Goal: Task Accomplishment & Management: Use online tool/utility

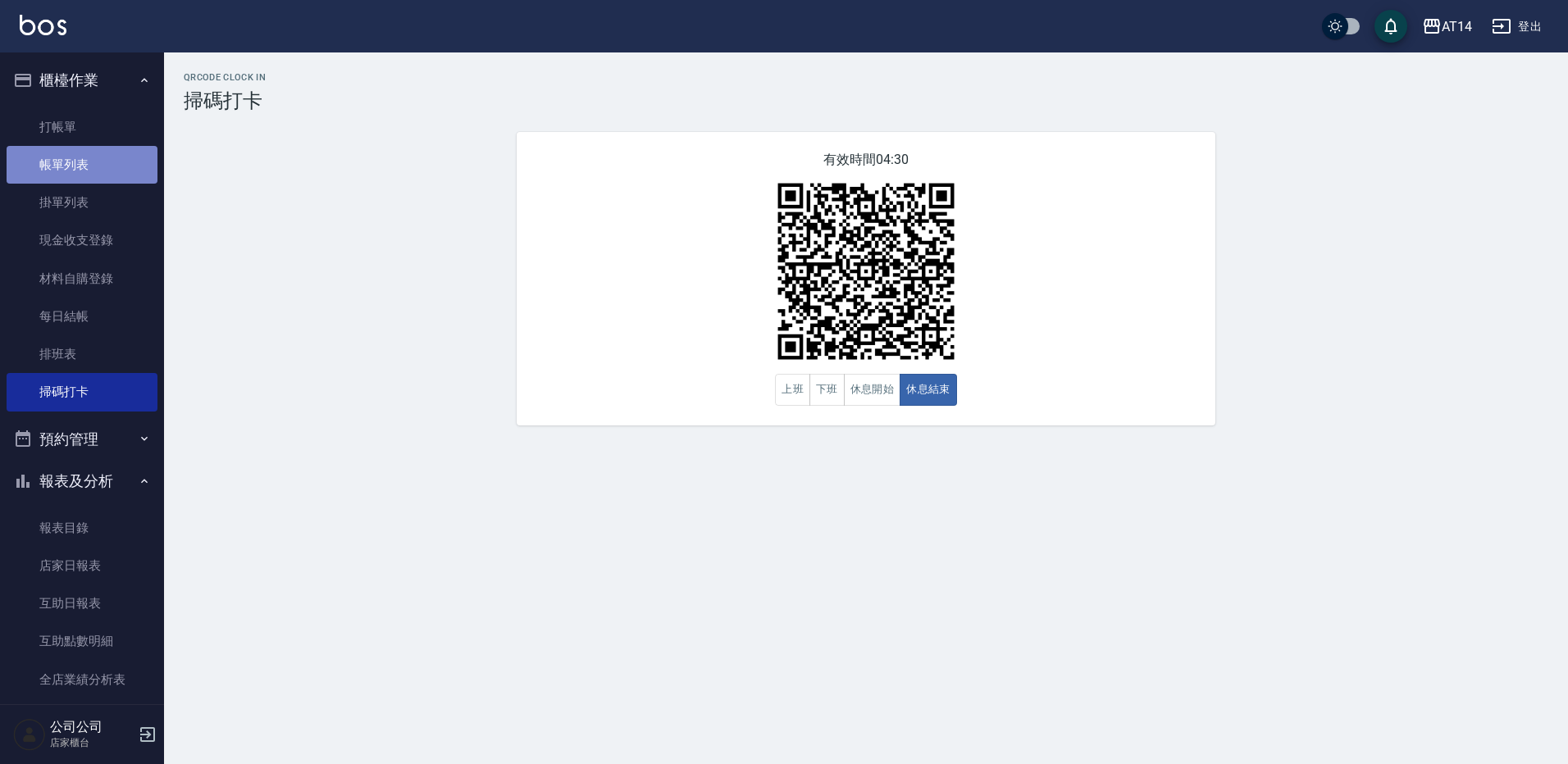
click at [95, 167] on link "帳單列表" at bounding box center [82, 165] width 151 height 37
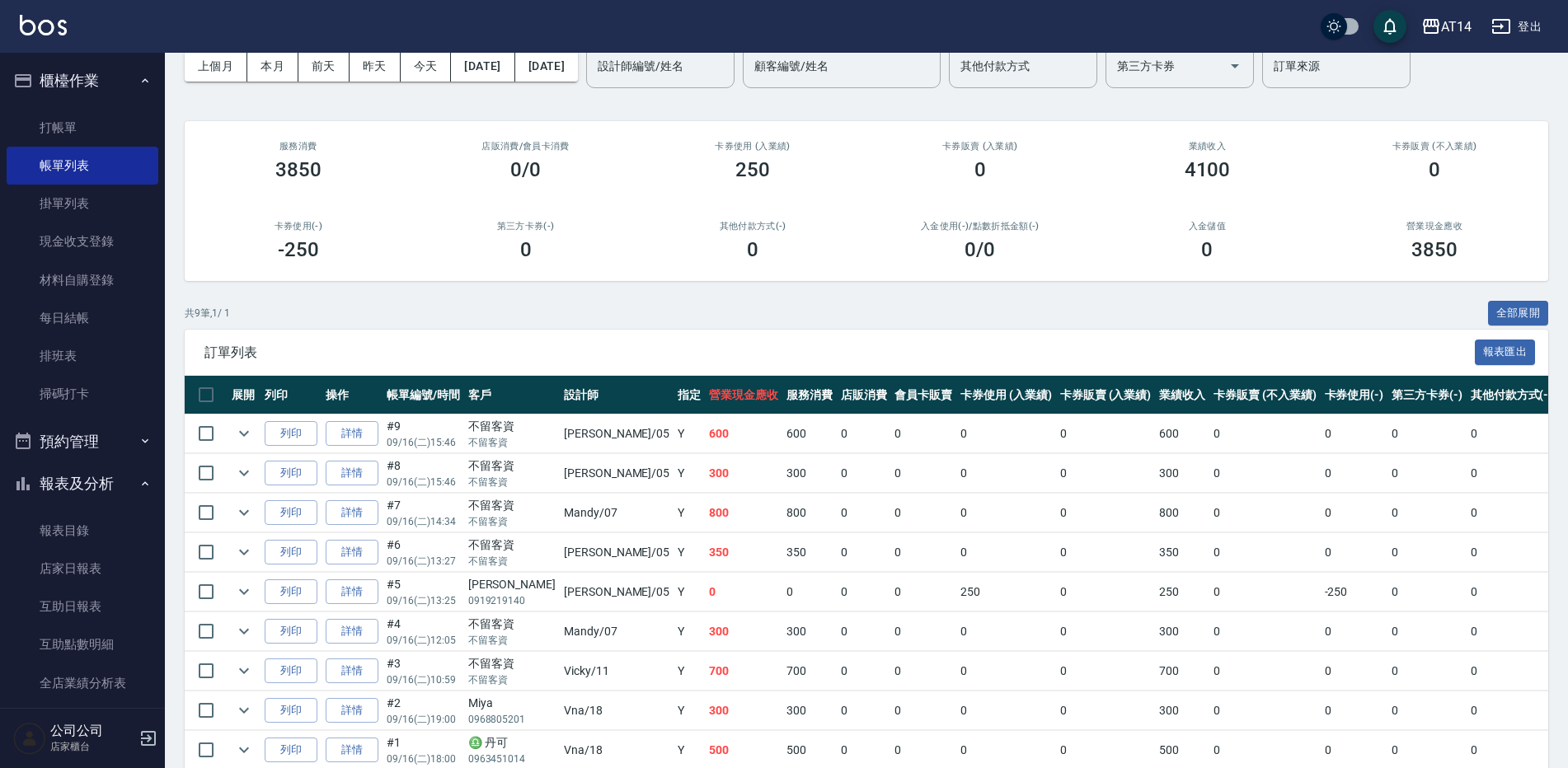
scroll to position [161, 0]
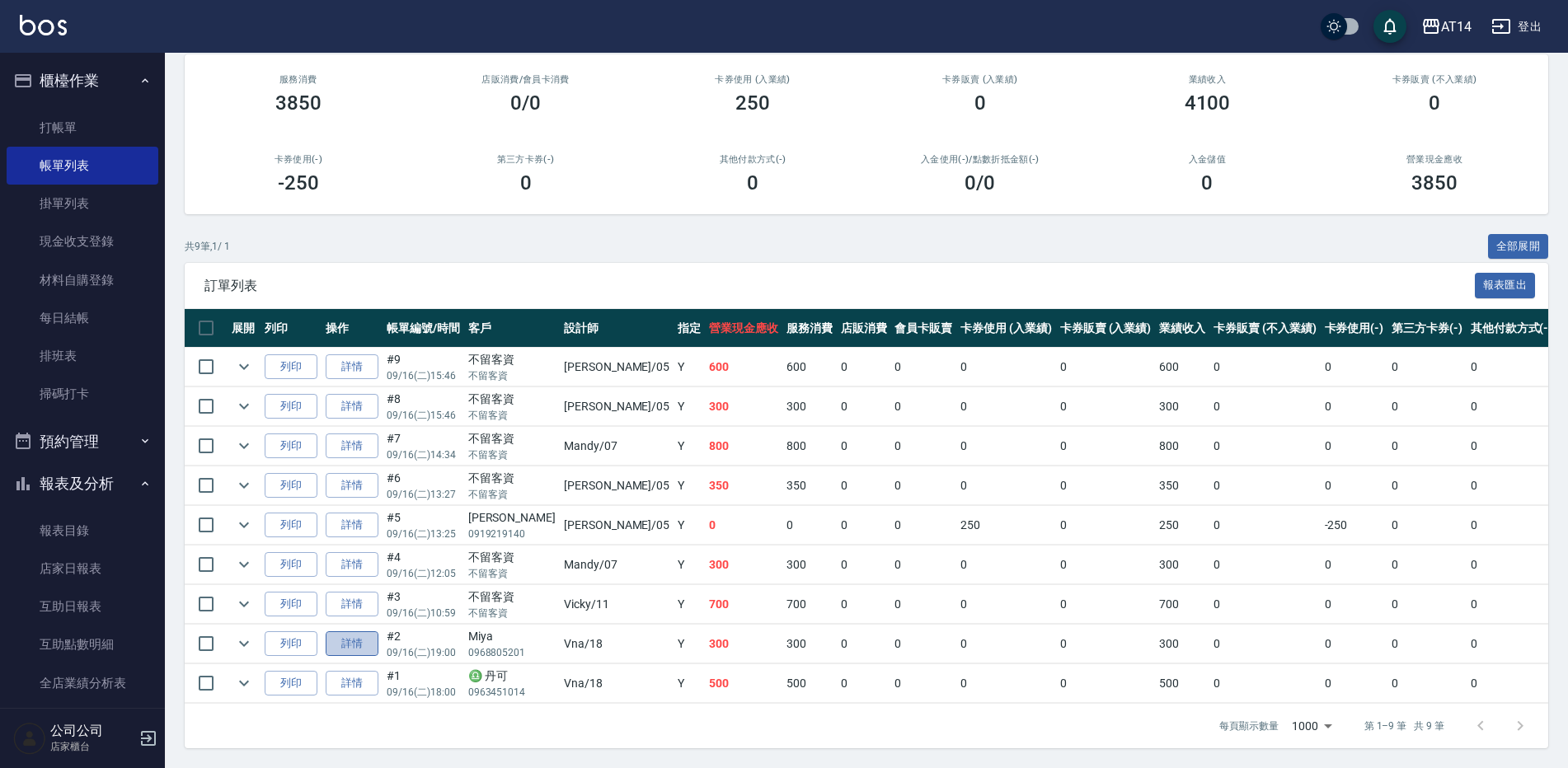
click at [371, 631] on link "詳情" at bounding box center [352, 644] width 53 height 25
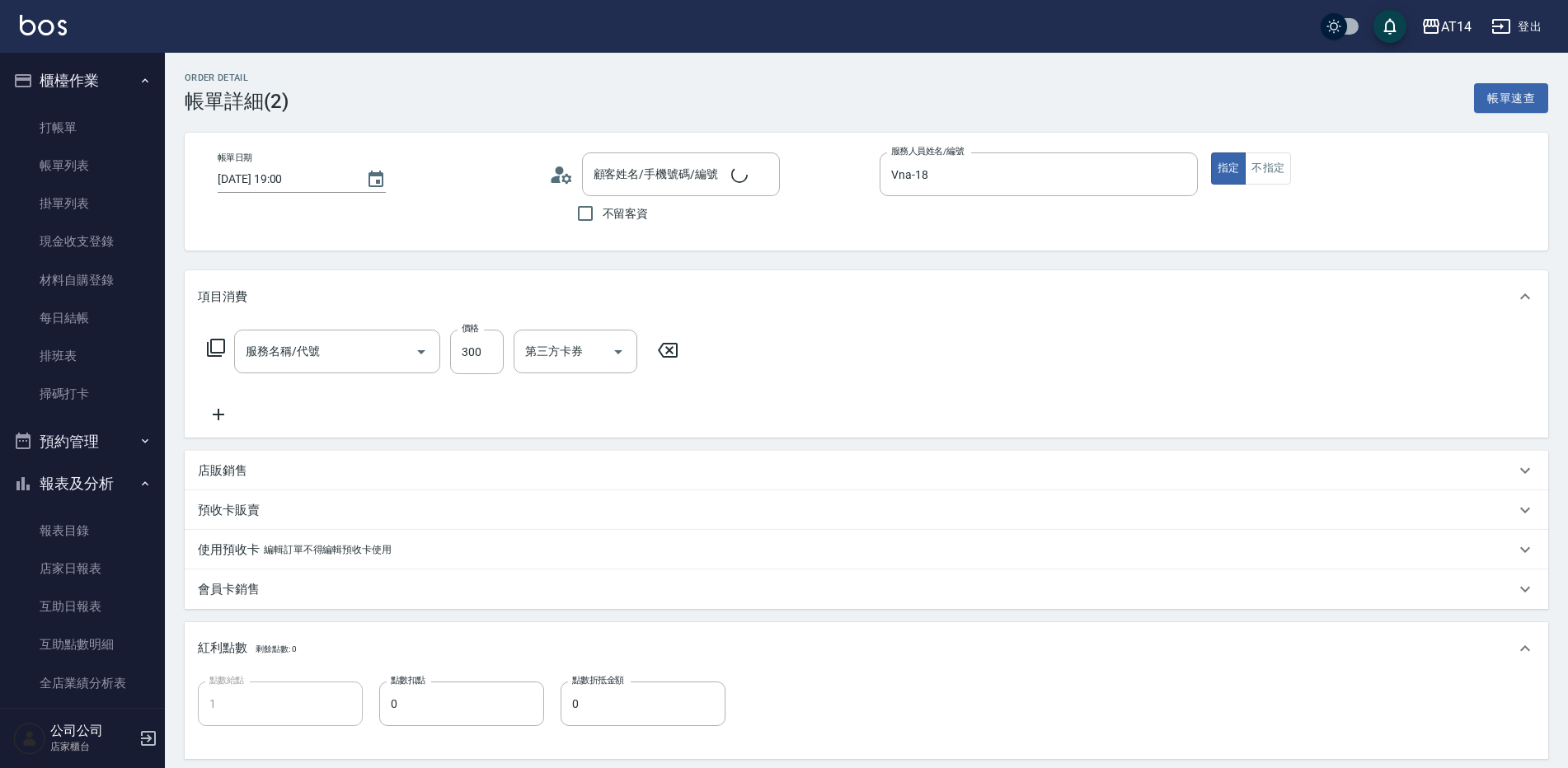
type input "[DATE] 19:00"
type input "Vna-18"
type input "1"
type input "設計師原本客人"
type input "Miya/0968805201/"
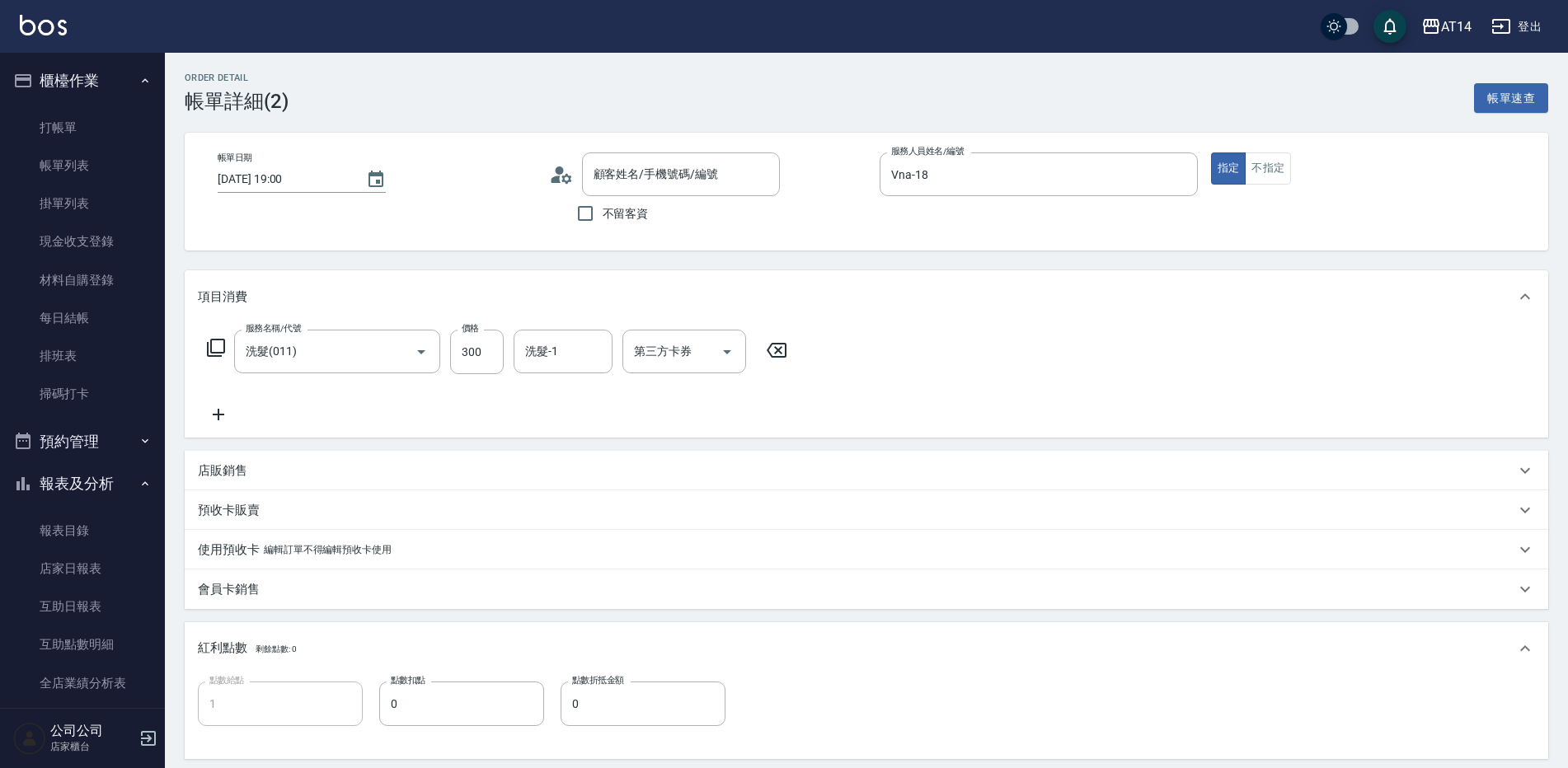
type input "洗髮(011)"
click at [563, 174] on icon at bounding box center [562, 174] width 24 height 25
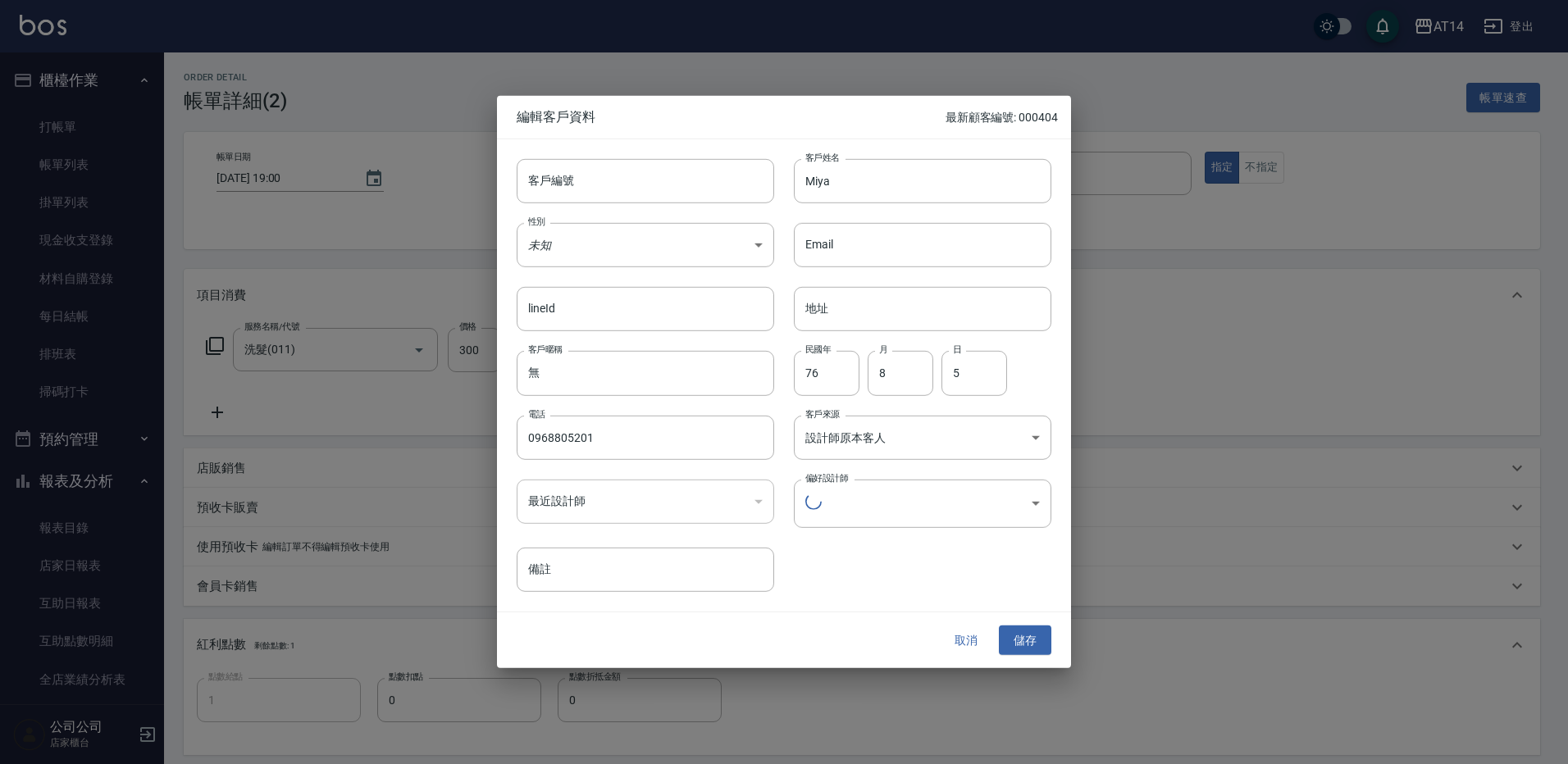
type input "a28628ff-da1c-4c39-97bc-07c072e98a5a"
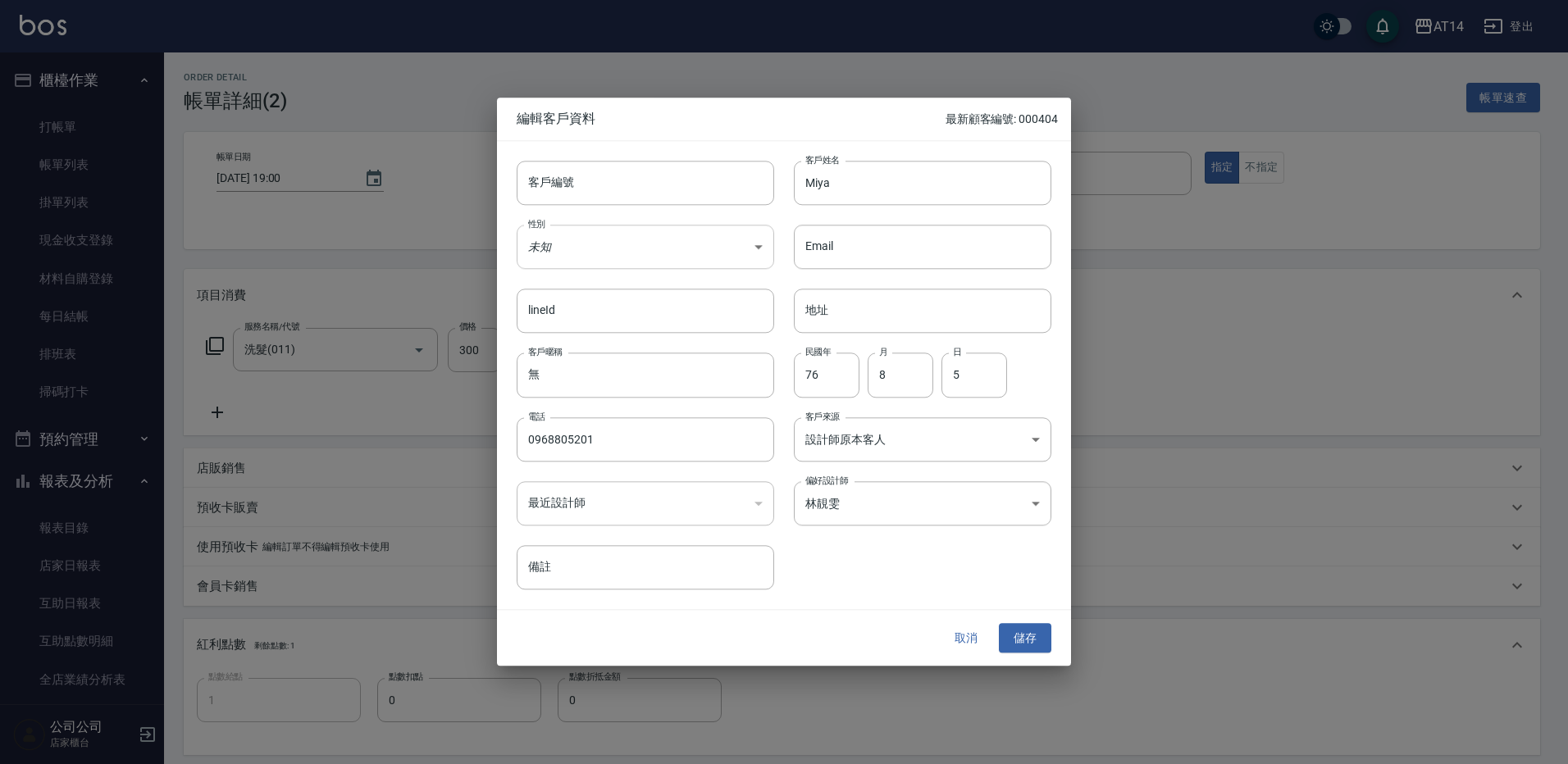
click at [705, 247] on body "AT14 登出 櫃檯作業 打帳單 帳單列表 掛單列表 現金收支登錄 材料自購登錄 每日結帳 排班表 掃碼打卡 預約管理 預約管理 單日預約紀錄 單週預約紀錄 …" at bounding box center [784, 563] width 1568 height 1128
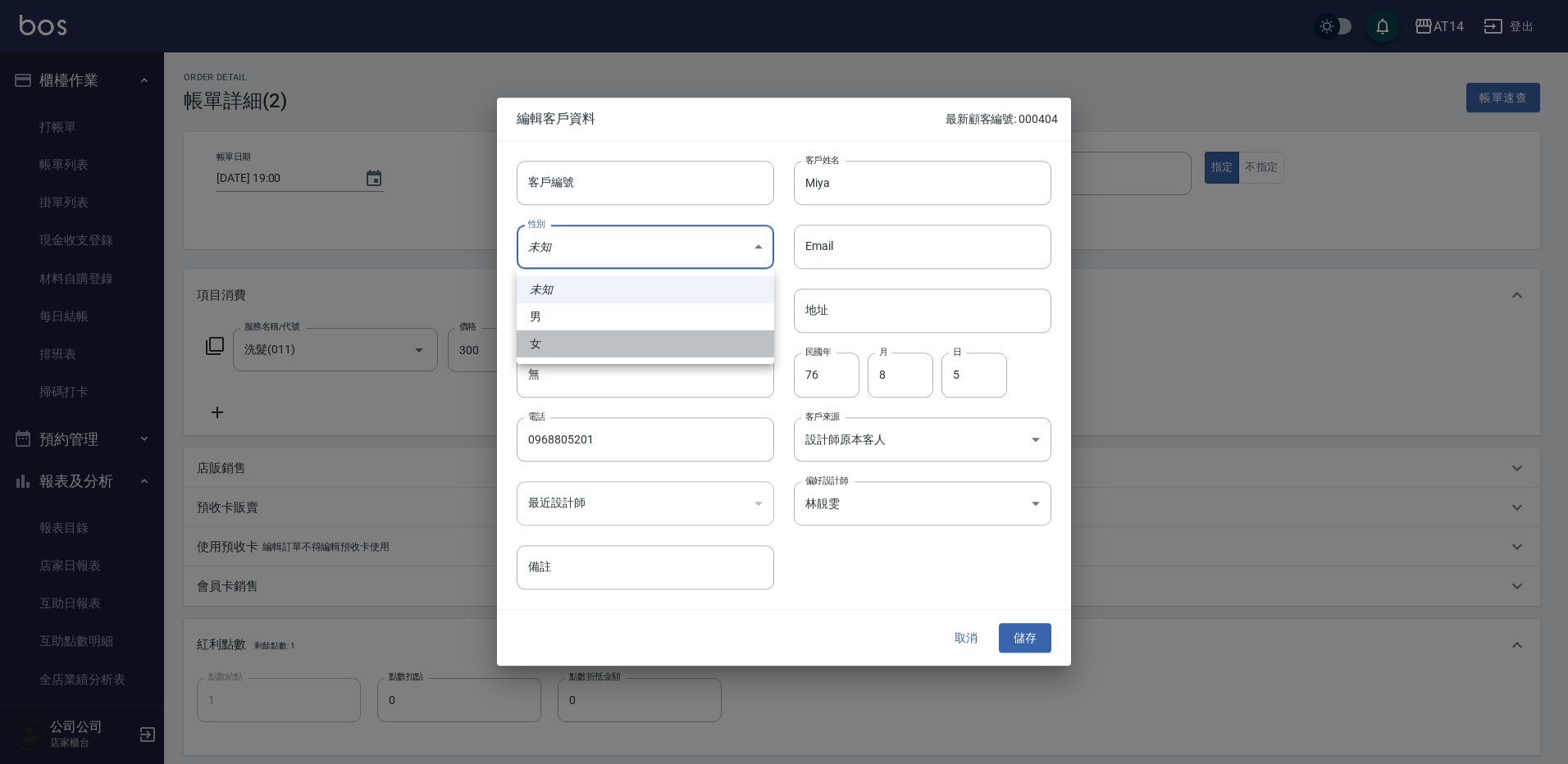
click at [639, 344] on li "女" at bounding box center [645, 344] width 258 height 27
type input "[DEMOGRAPHIC_DATA]"
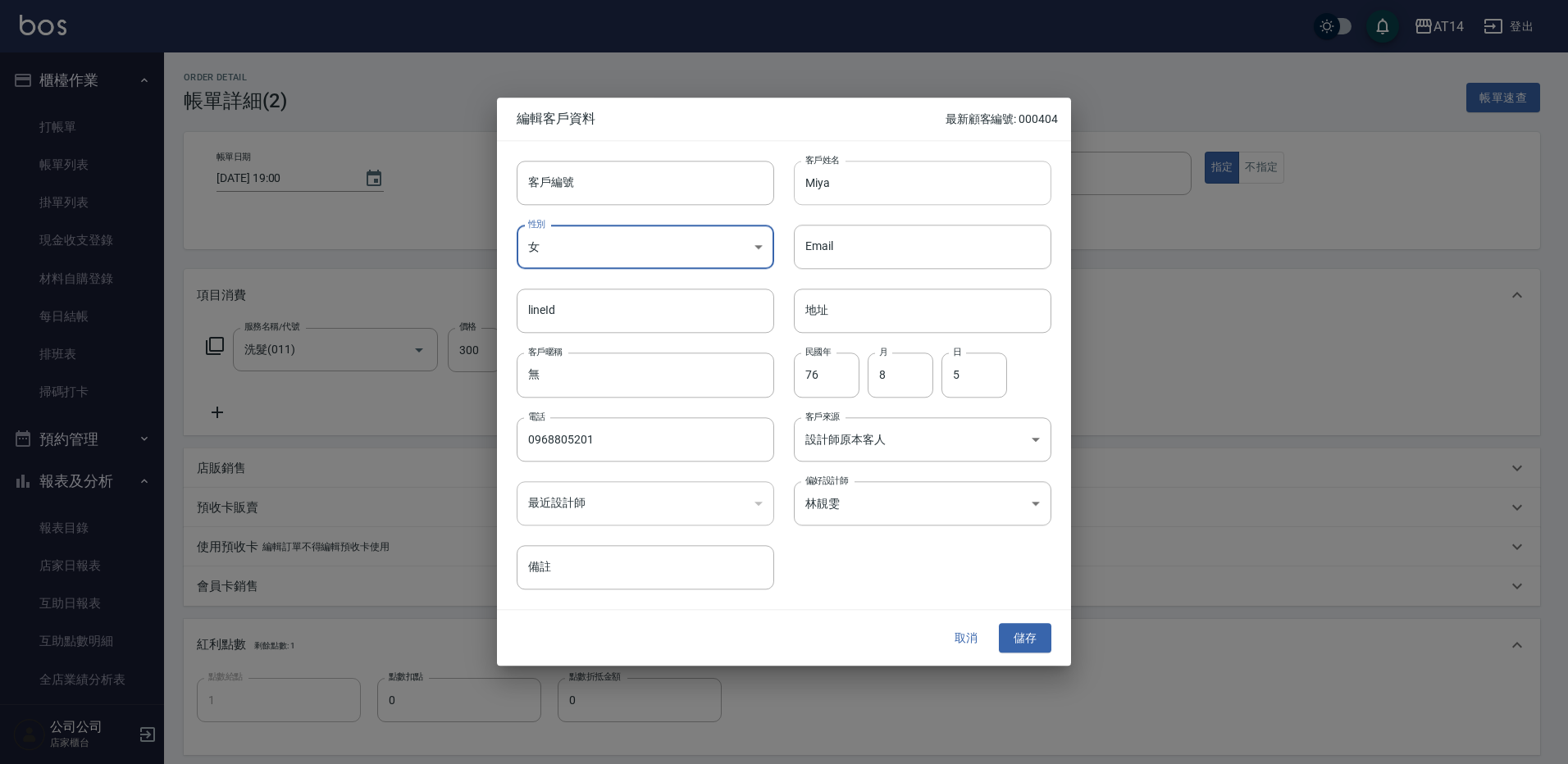
click at [805, 187] on input "Miya" at bounding box center [922, 182] width 258 height 44
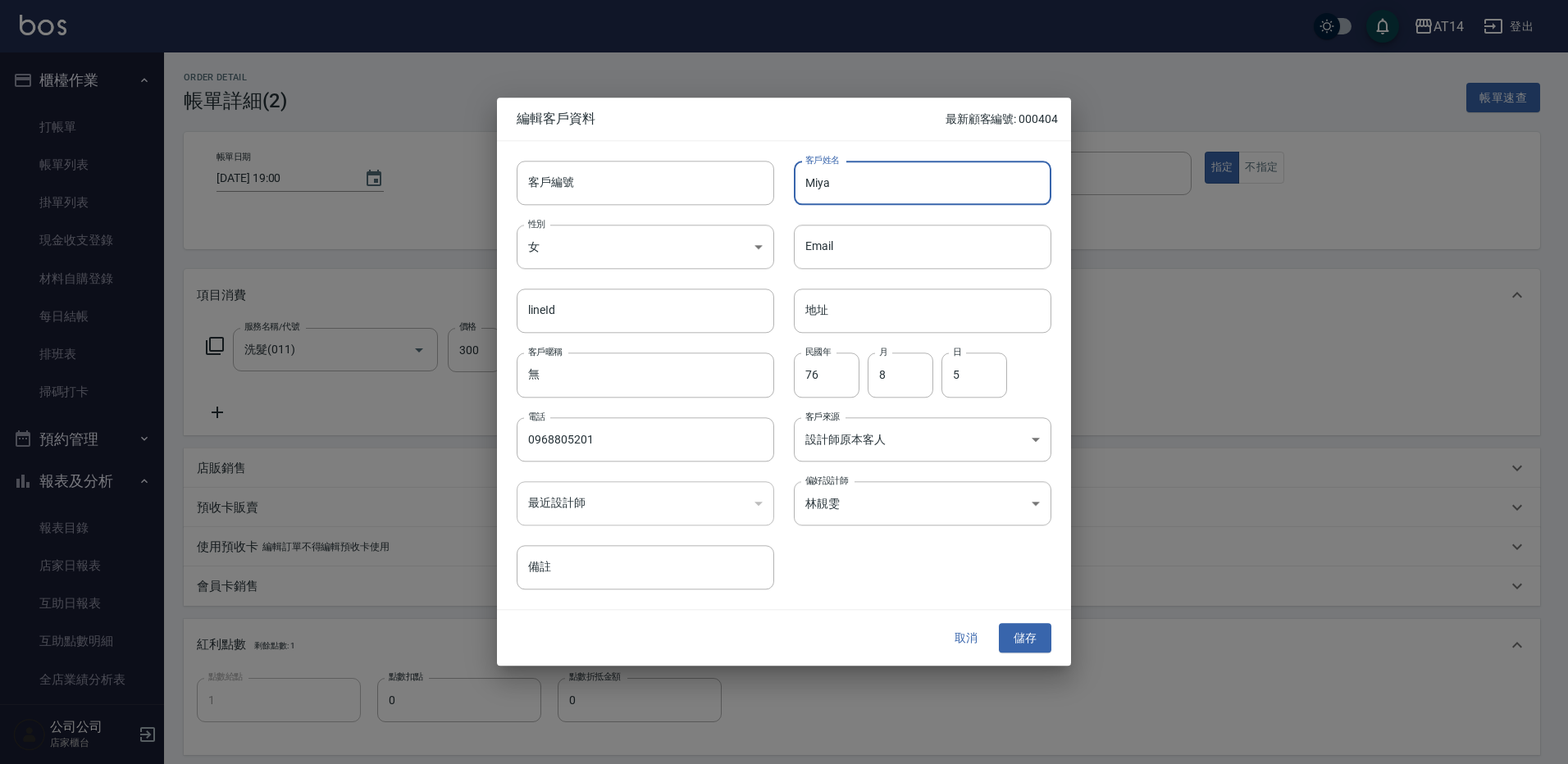
paste input "♌"
type input "♌Miya"
click at [1038, 637] on button "儲存" at bounding box center [1025, 638] width 52 height 30
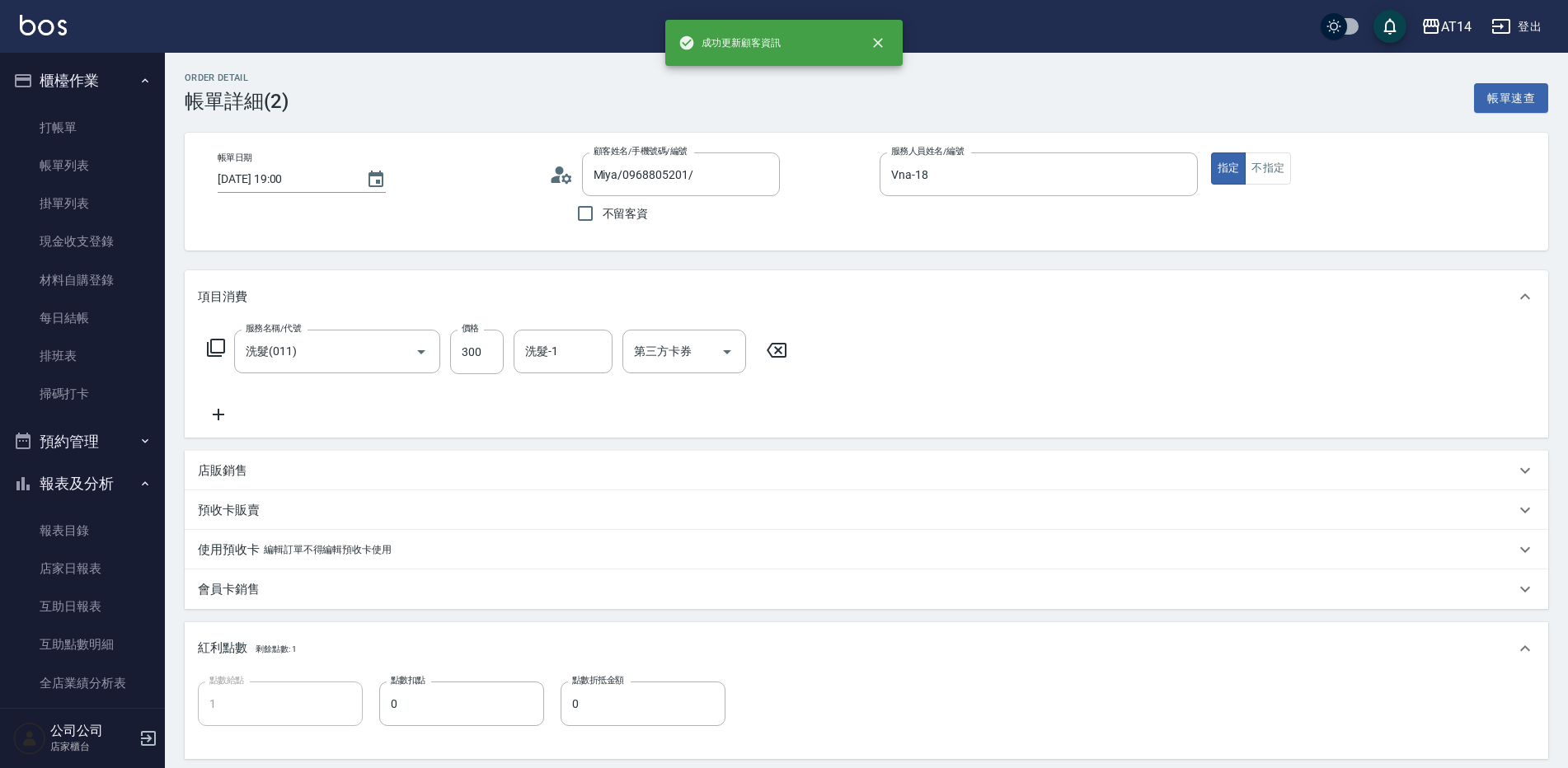
type input "♌Miya/0968805201/"
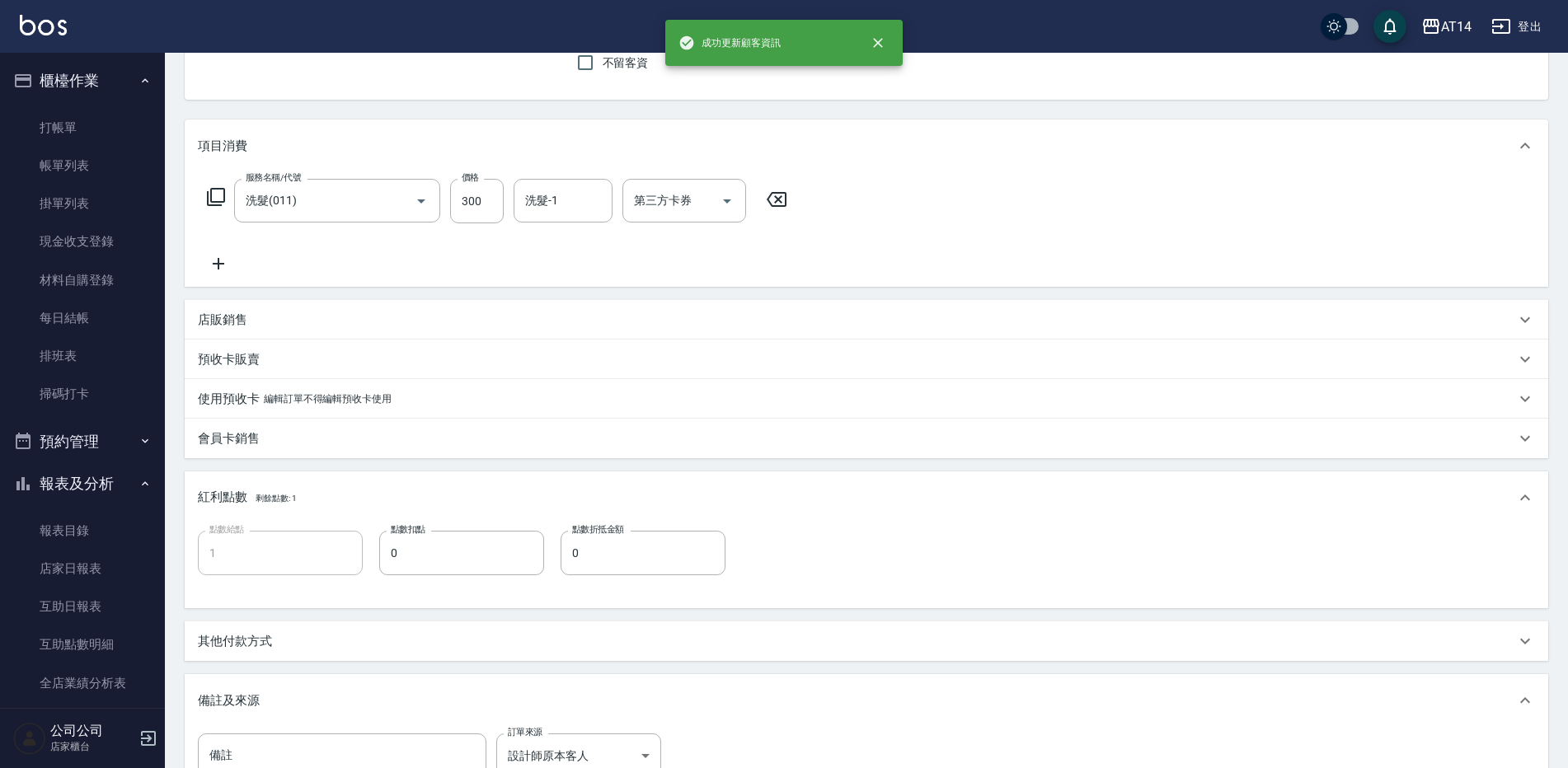
scroll to position [372, 0]
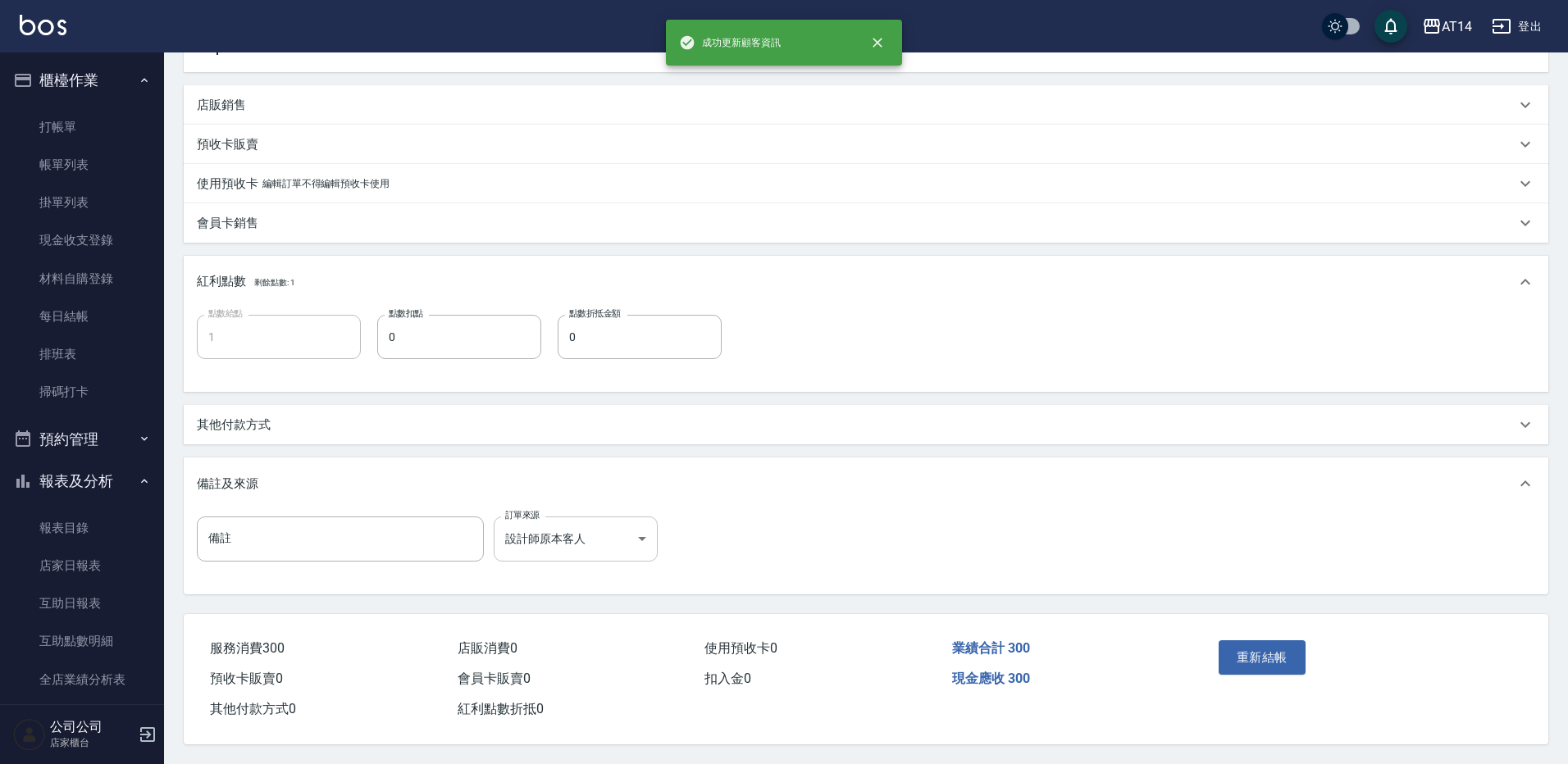
click at [581, 526] on body "成功更新顧客資訊 AT14 登出 櫃檯作業 打帳單 帳單列表 掛單列表 現金收支登錄 材料自購登錄 每日結帳 排班表 掃碼打卡 預約管理 預約管理 單日預約紀…" at bounding box center [784, 200] width 1568 height 1128
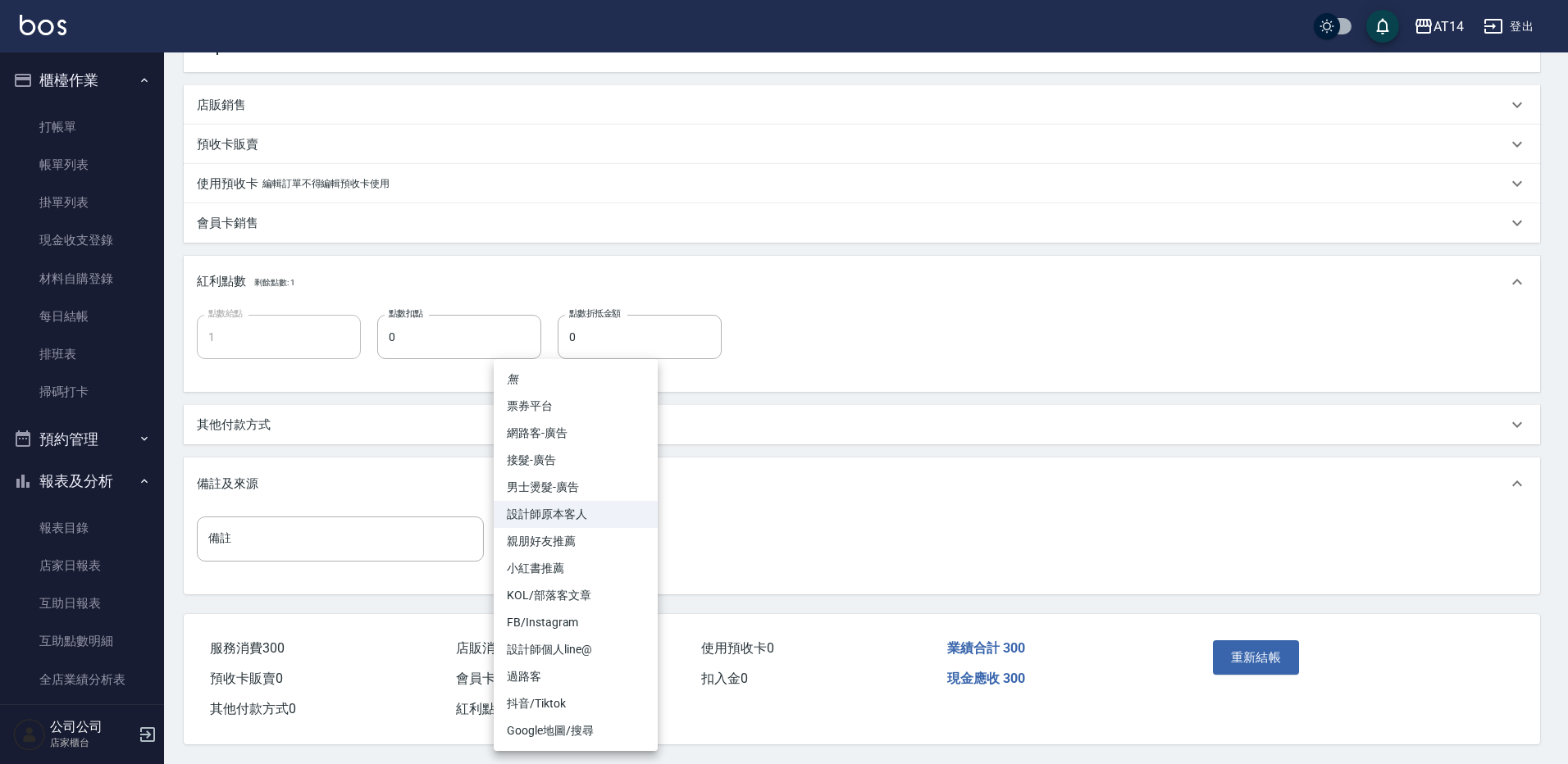
click at [865, 411] on div at bounding box center [784, 382] width 1568 height 764
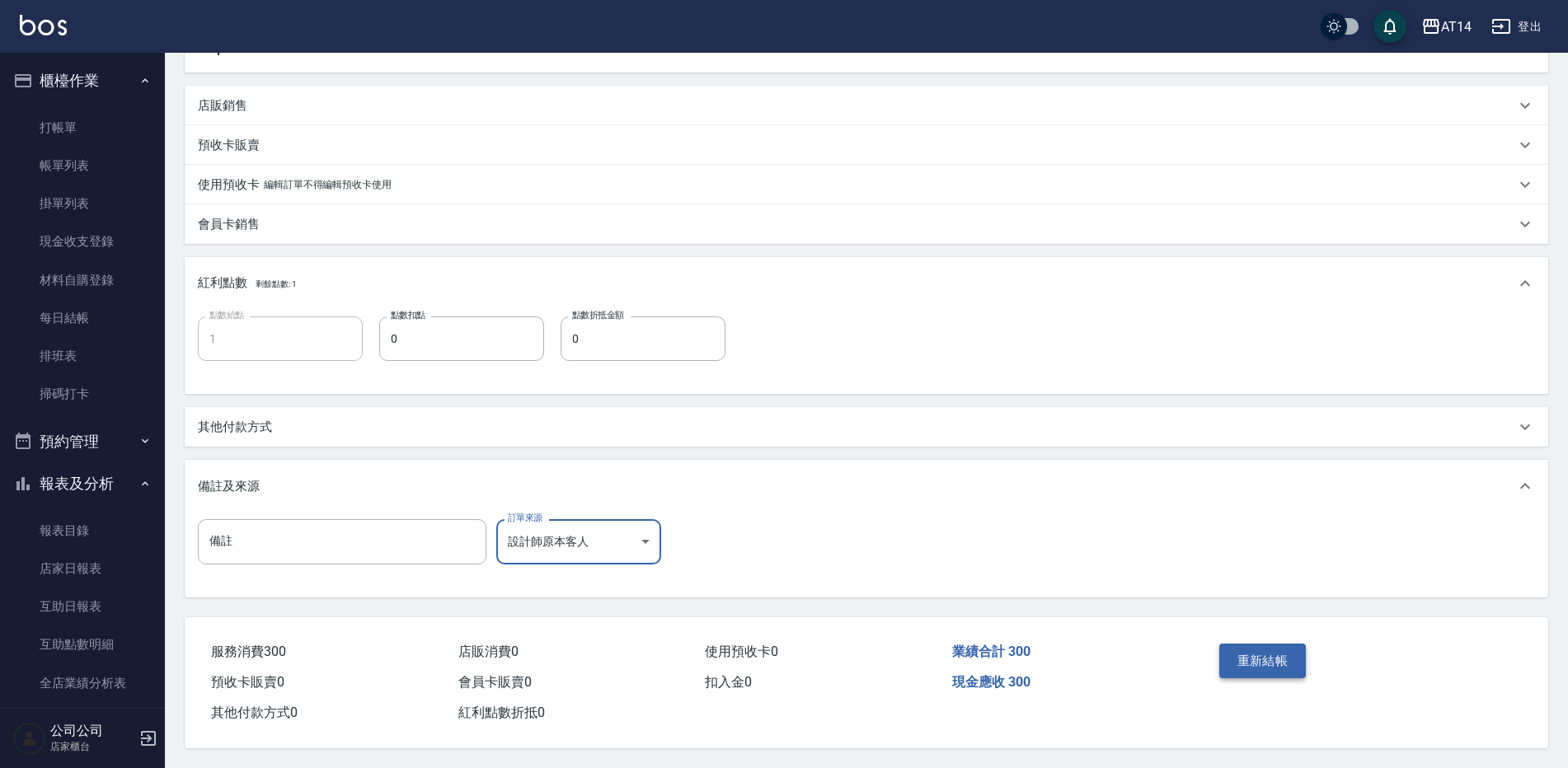
click at [1235, 657] on button "重新結帳" at bounding box center [1263, 661] width 88 height 35
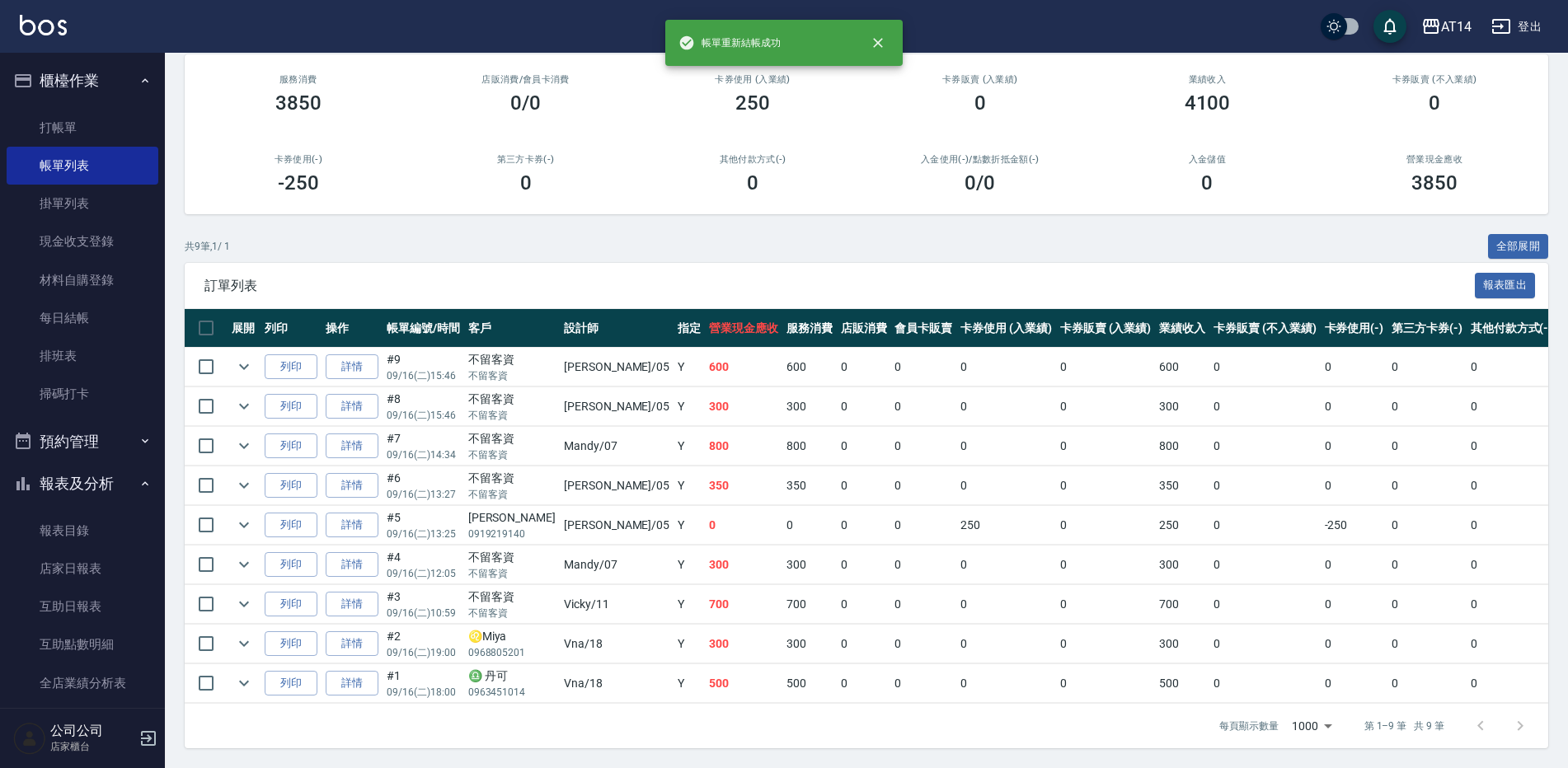
scroll to position [161, 0]
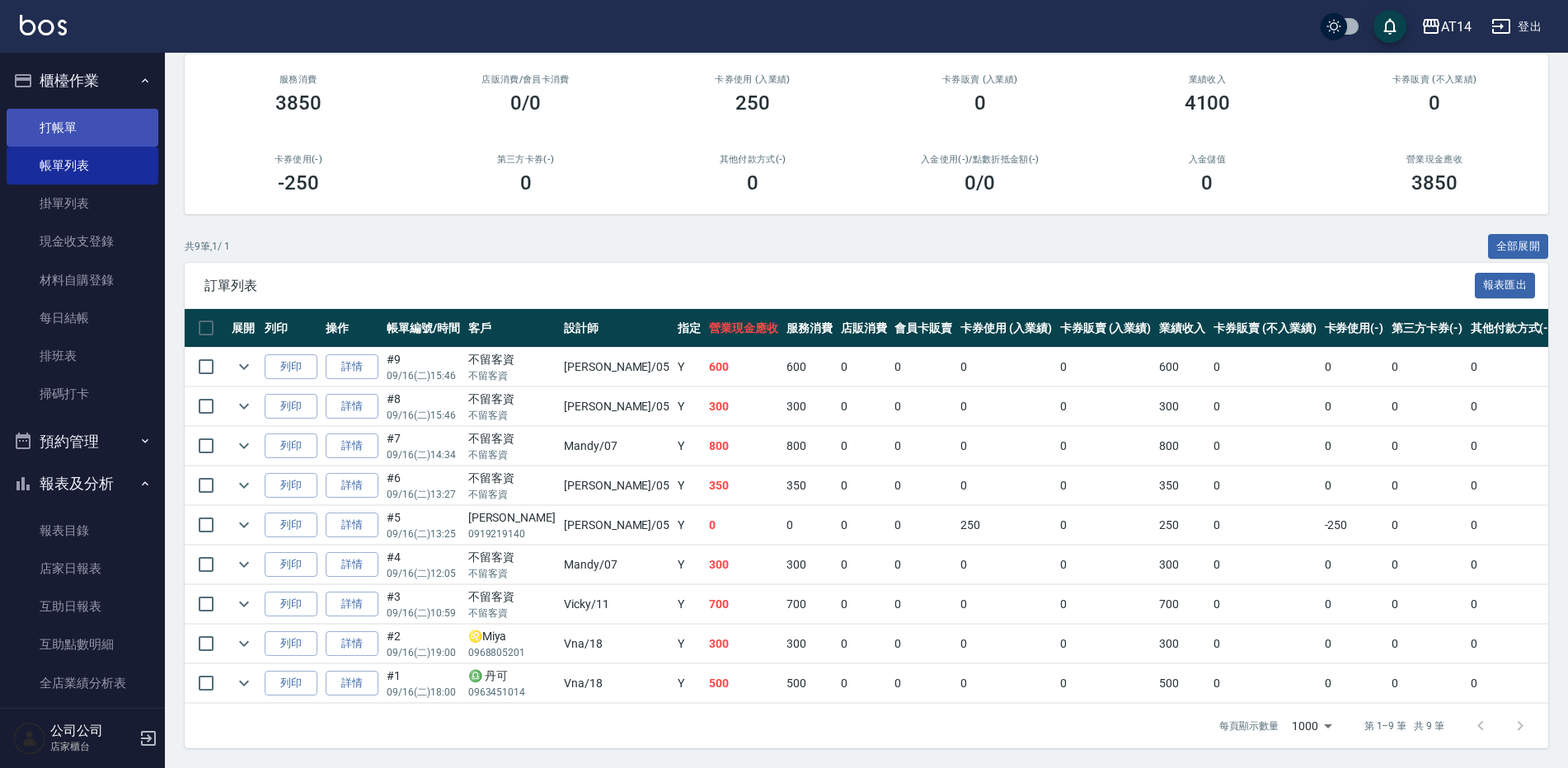
click at [66, 128] on link "打帳單" at bounding box center [82, 127] width 152 height 38
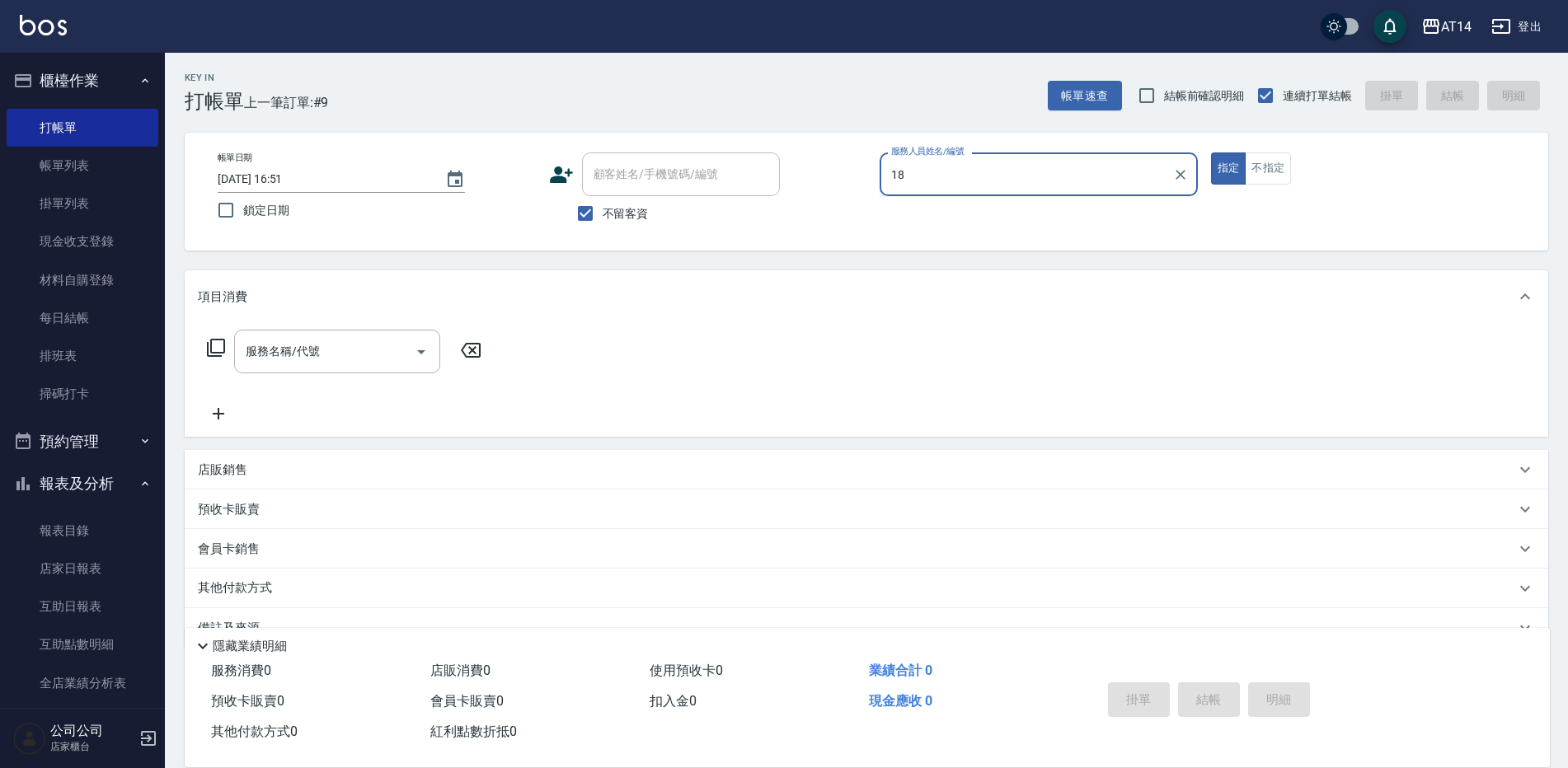
type input "Vna-18"
type button "true"
click at [352, 368] on div "服務名稱/代號" at bounding box center [336, 351] width 206 height 43
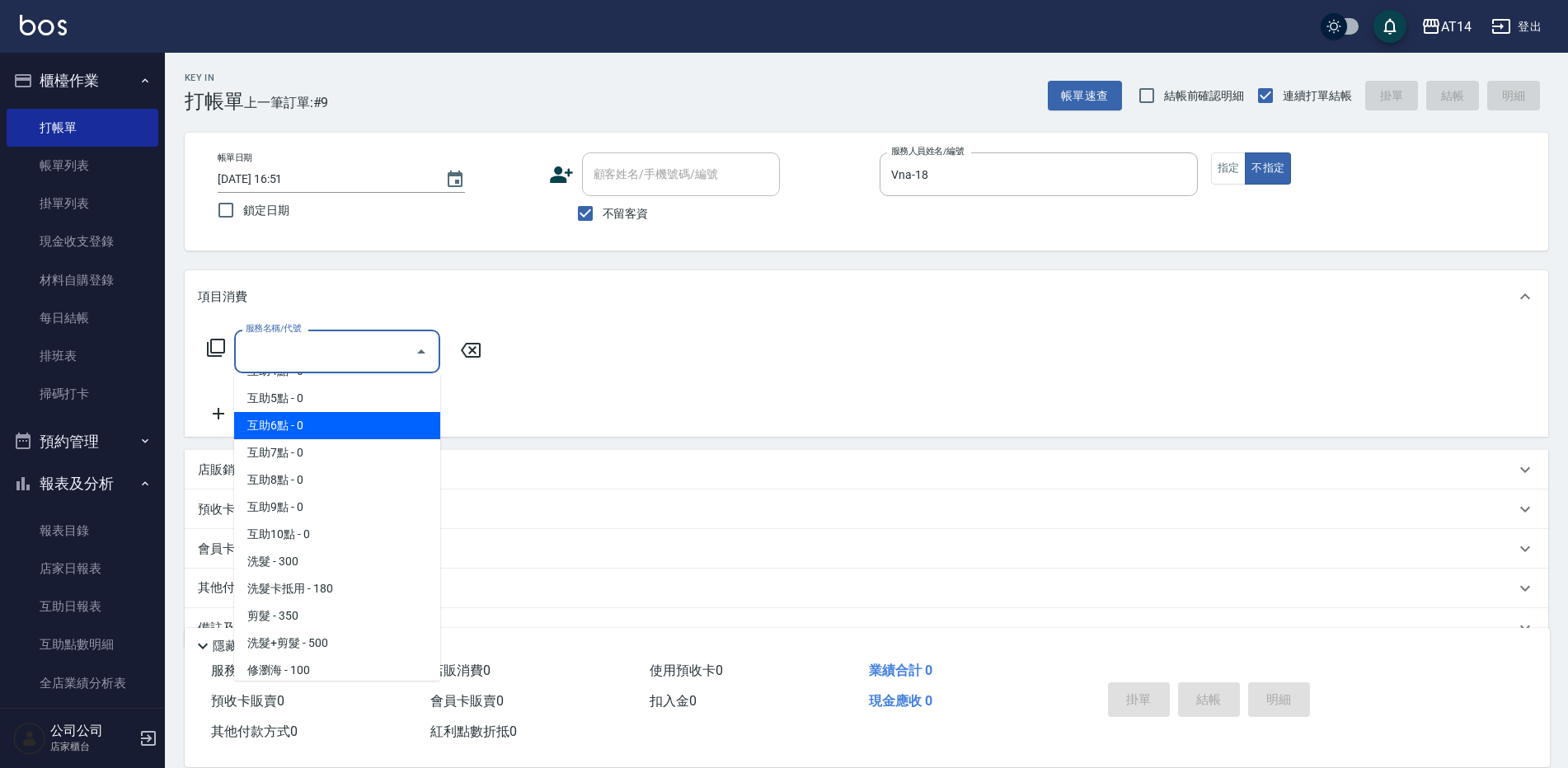
scroll to position [165, 0]
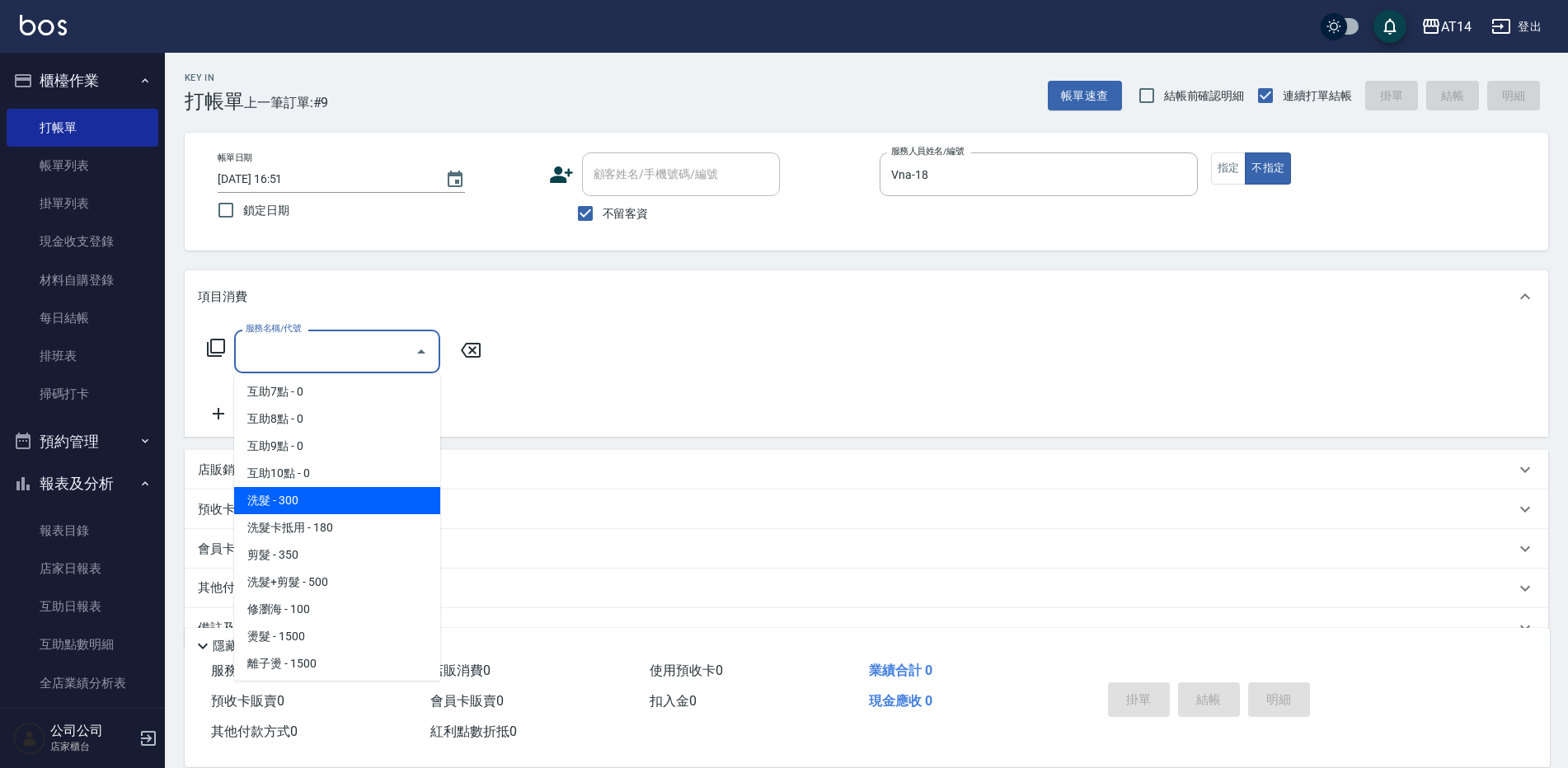
click at [328, 508] on span "洗髮 - 300" at bounding box center [336, 500] width 206 height 27
type input "洗髮(011)"
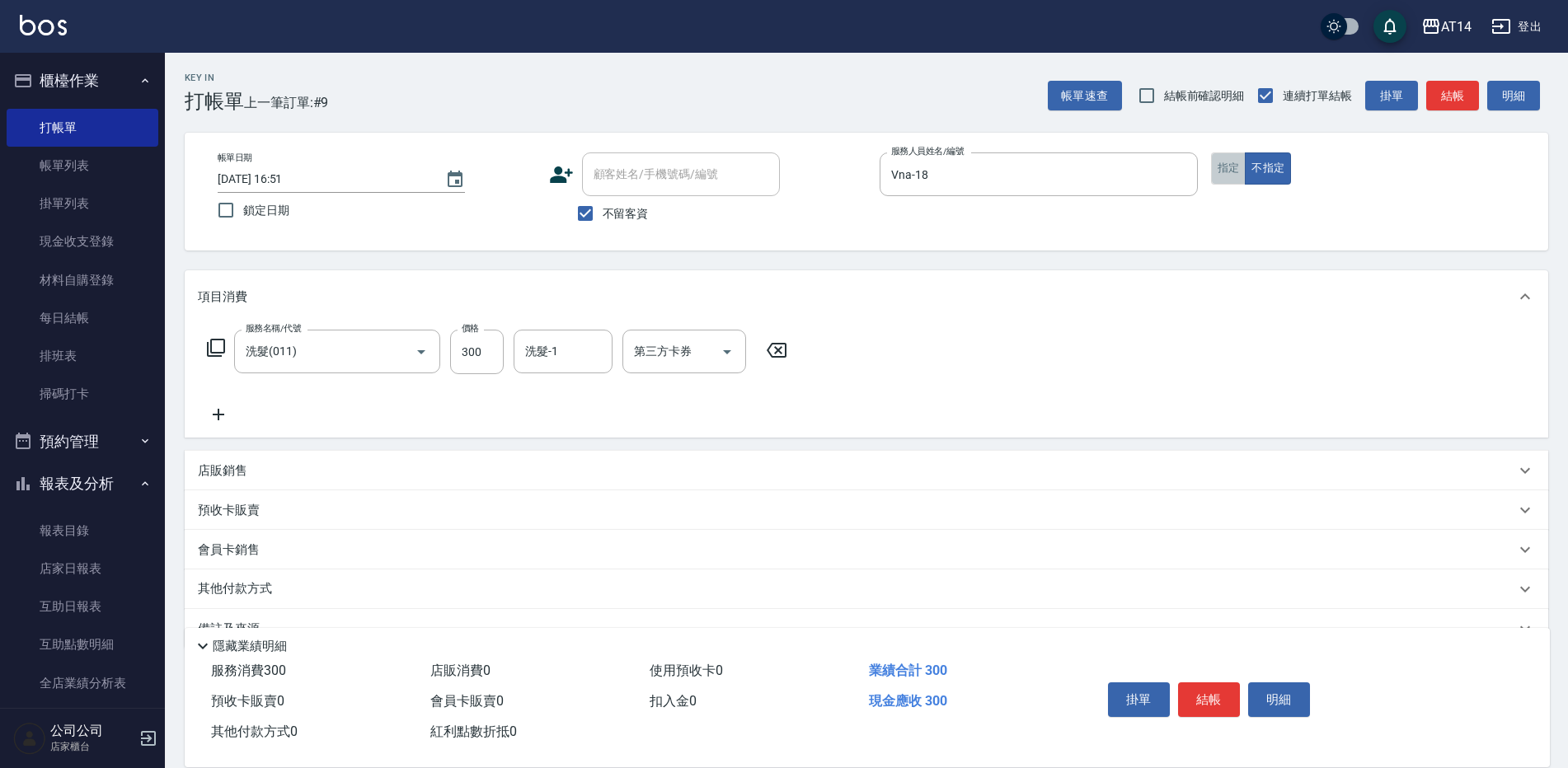
click at [1237, 168] on button "指定" at bounding box center [1229, 169] width 36 height 32
click at [1447, 90] on button "結帳" at bounding box center [1453, 96] width 53 height 30
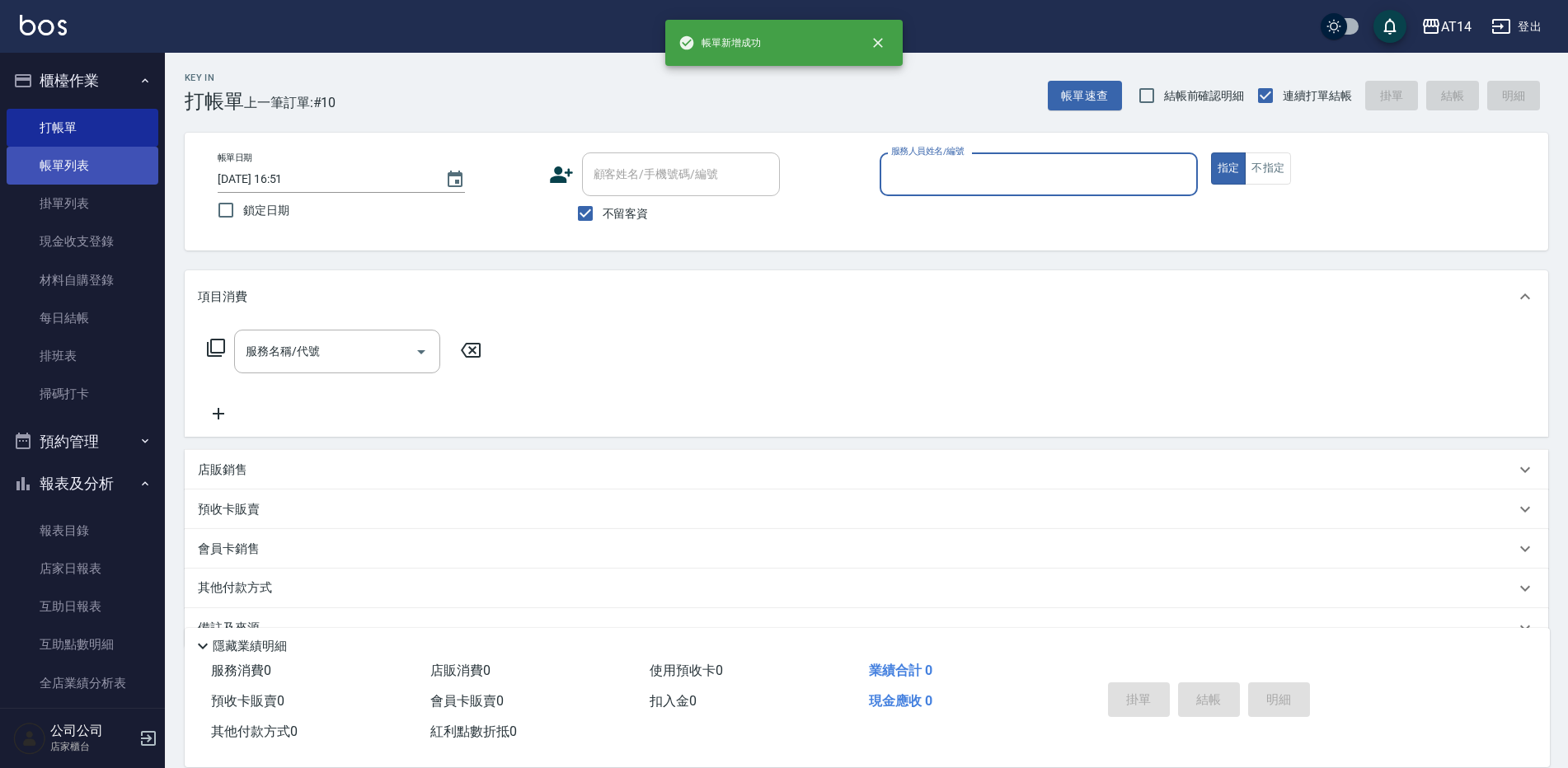
click at [86, 163] on link "帳單列表" at bounding box center [82, 166] width 152 height 38
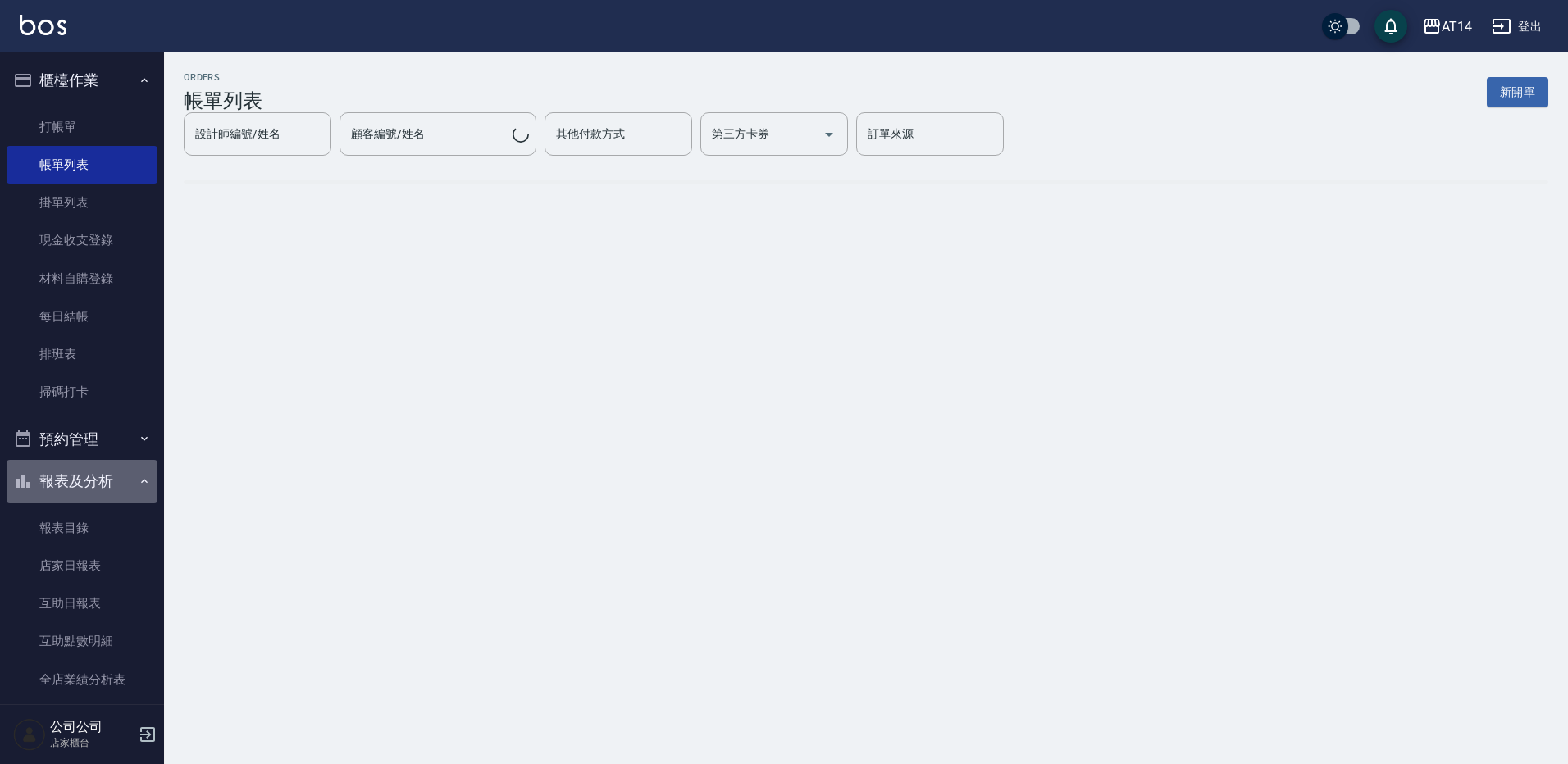
click at [138, 485] on icon "button" at bounding box center [144, 482] width 13 height 13
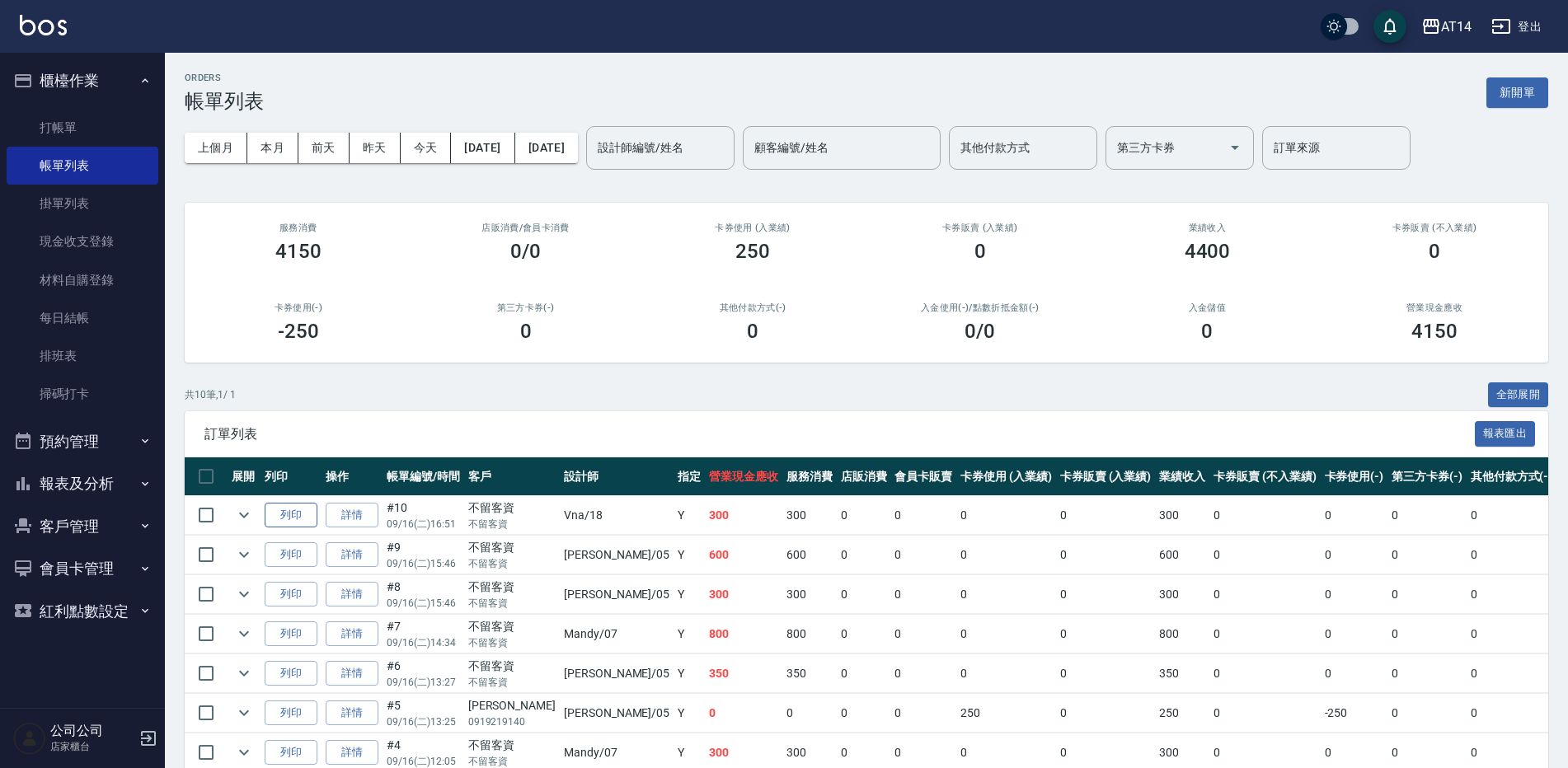
scroll to position [82, 0]
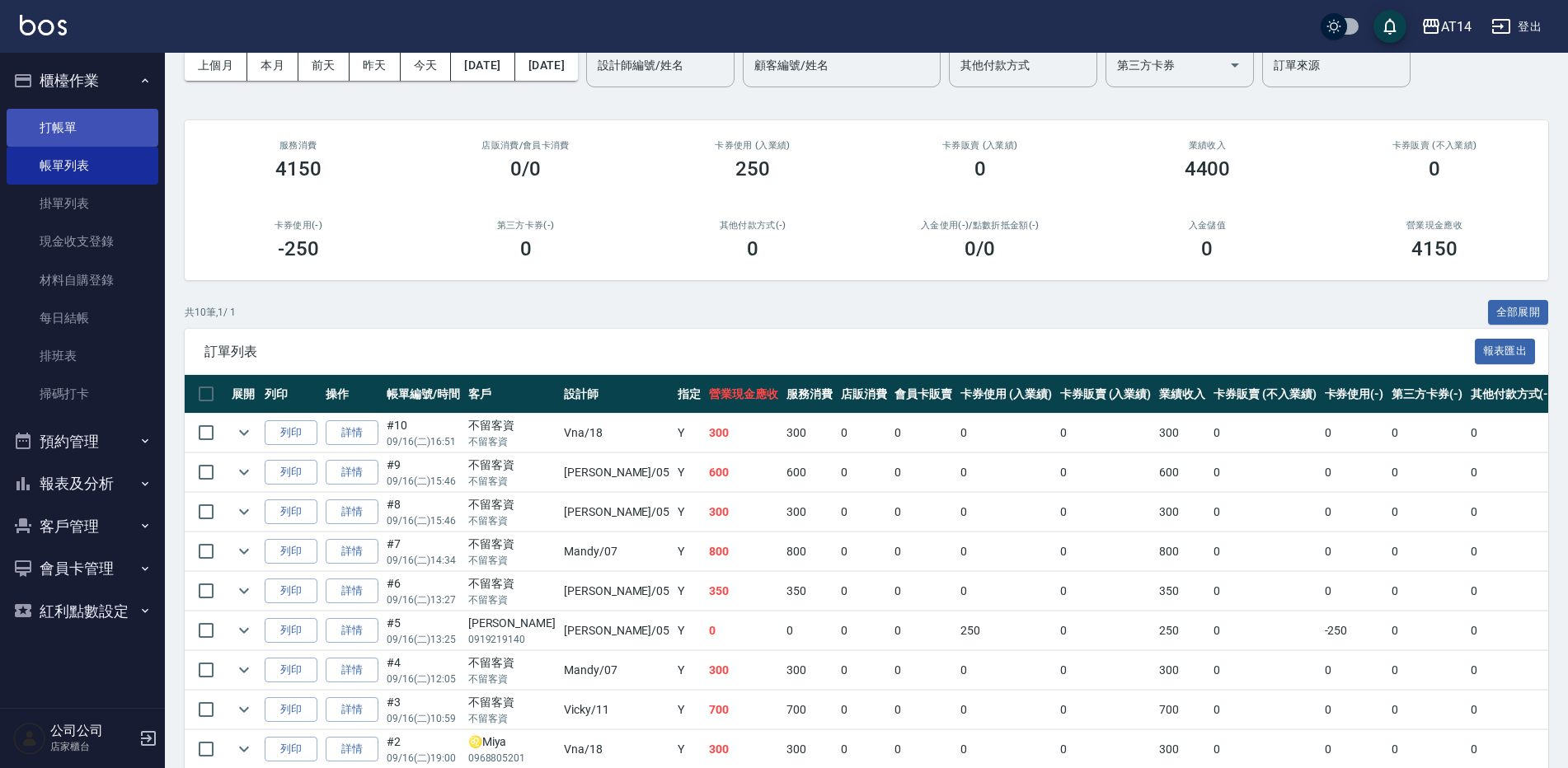
click at [117, 124] on link "打帳單" at bounding box center [82, 127] width 152 height 38
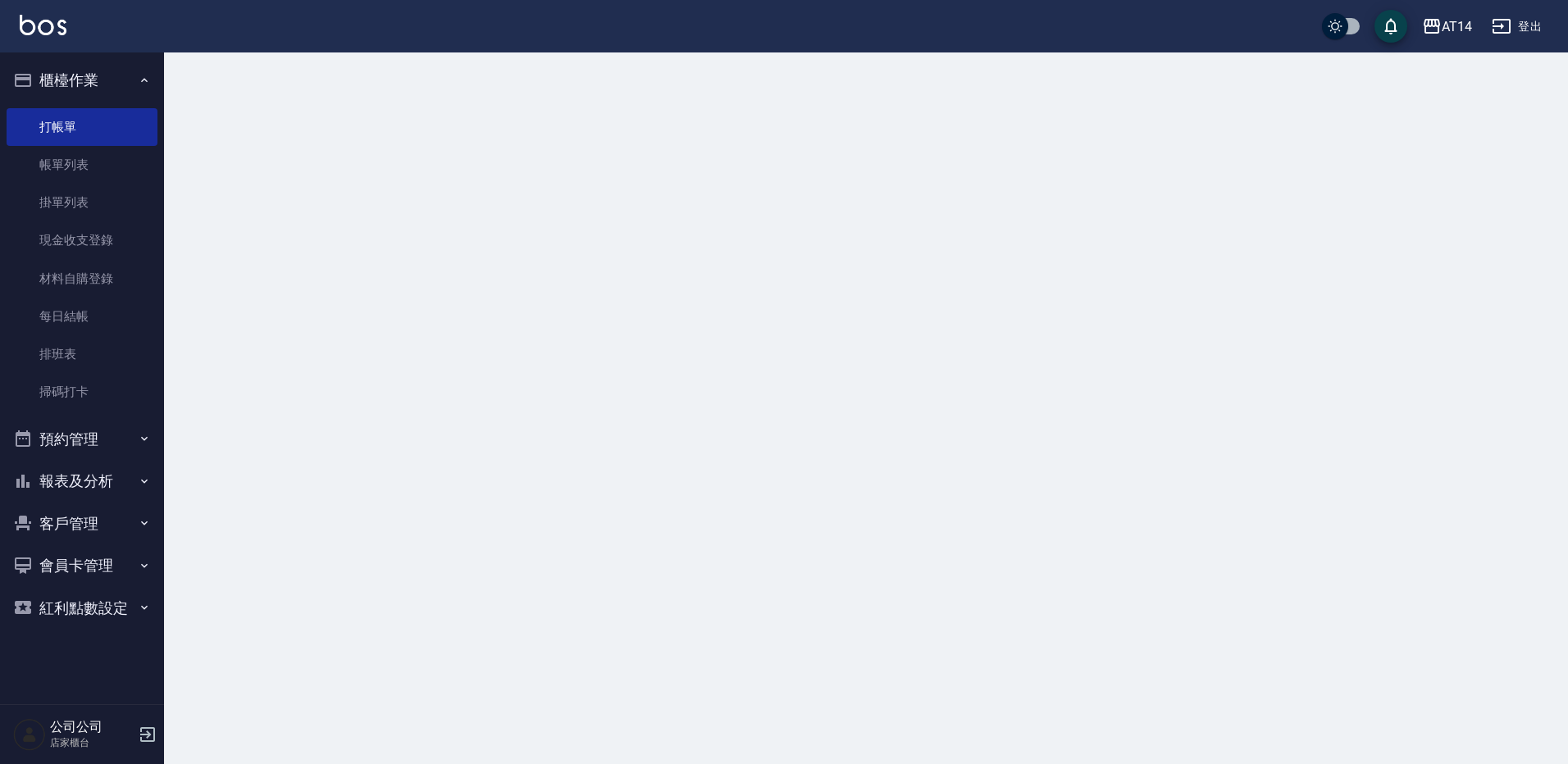
click at [100, 79] on button "櫃檯作業" at bounding box center [82, 80] width 151 height 42
